Goal: Information Seeking & Learning: Stay updated

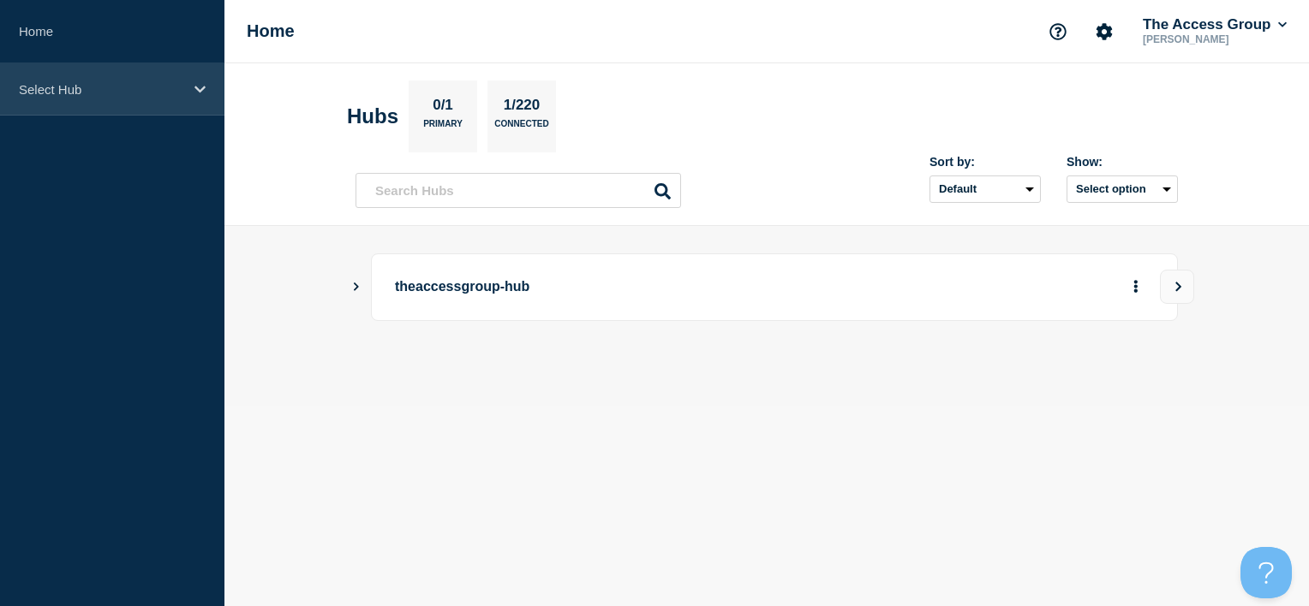
click at [152, 106] on div "Select Hub" at bounding box center [112, 89] width 224 height 52
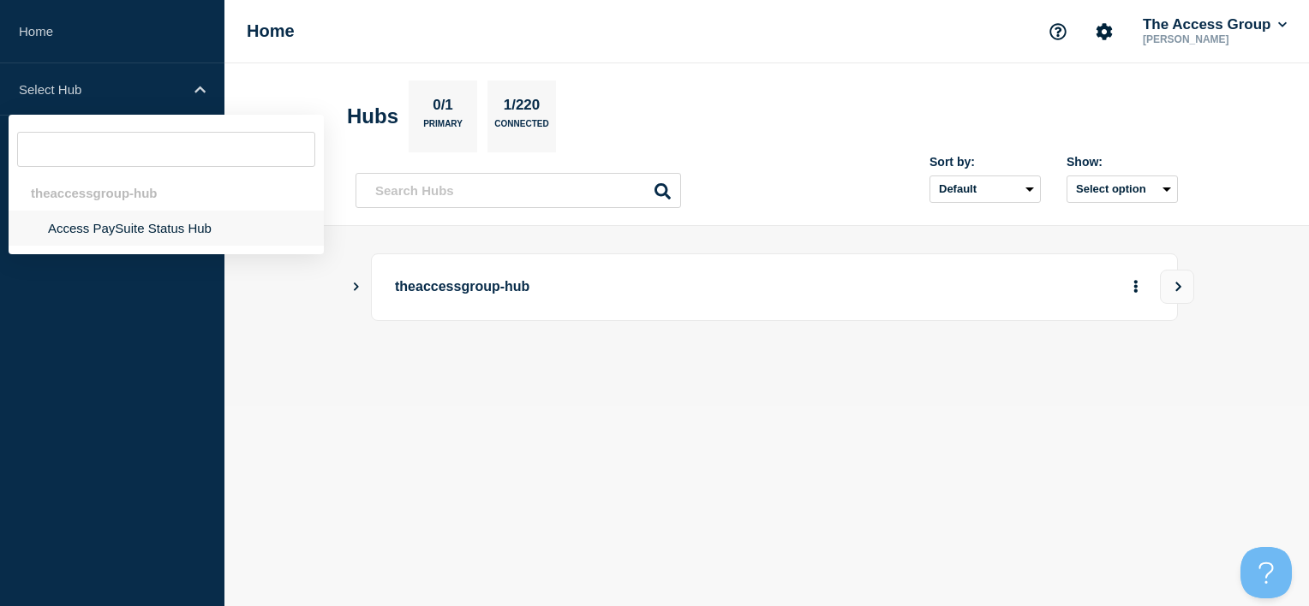
click at [113, 236] on li "Access PaySuite Status Hub" at bounding box center [166, 228] width 315 height 35
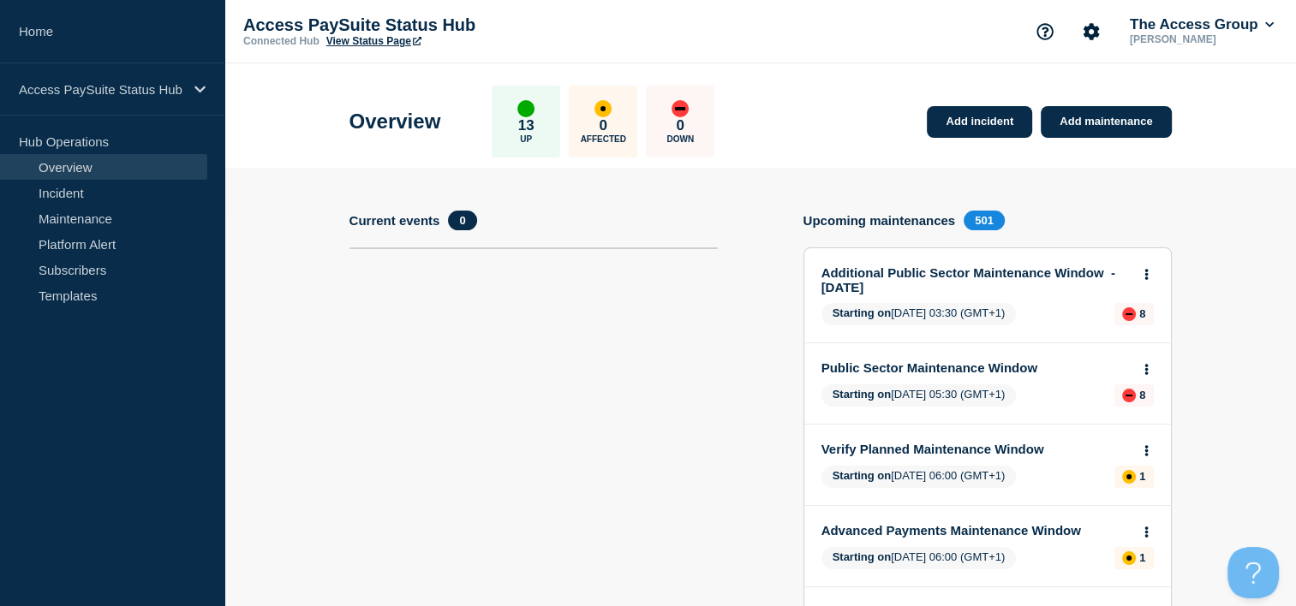
click at [893, 274] on link "Additional Public Sector Maintenance Window - [DATE]" at bounding box center [975, 279] width 309 height 29
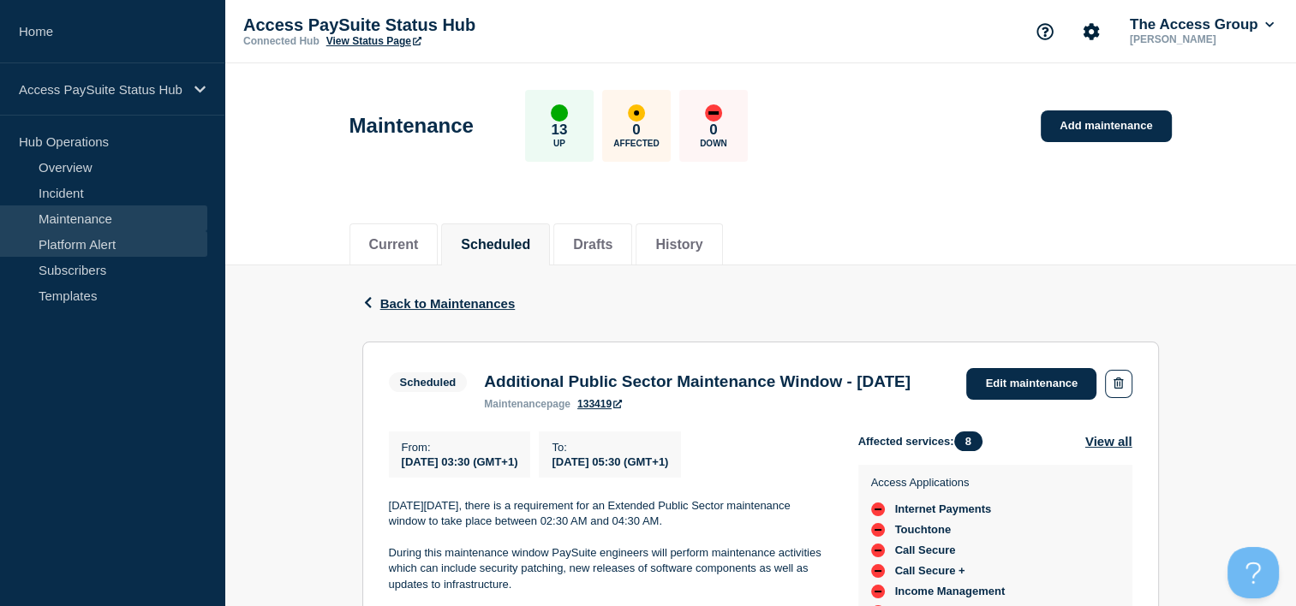
click at [127, 242] on link "Platform Alert" at bounding box center [103, 244] width 207 height 26
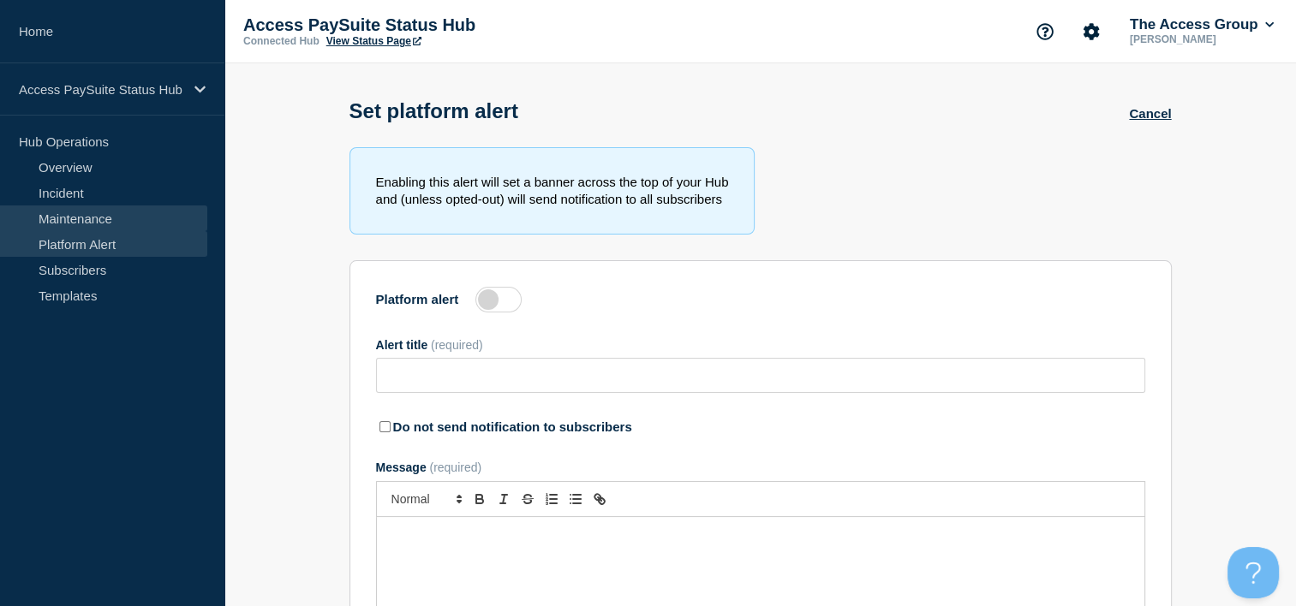
click at [123, 219] on link "Maintenance" at bounding box center [103, 219] width 207 height 26
